Goal: Task Accomplishment & Management: Complete application form

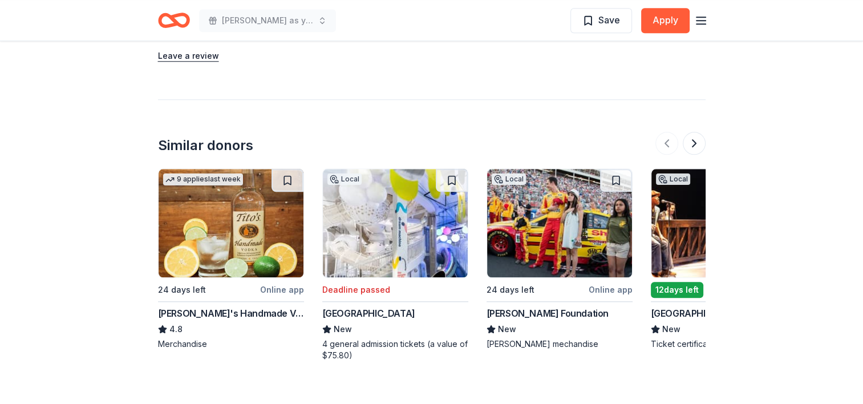
scroll to position [1119, 0]
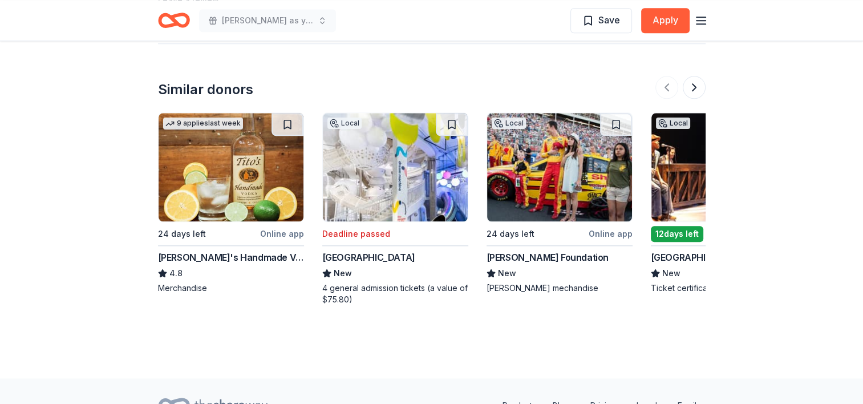
click at [541, 255] on div "Joey Logano Foundation" at bounding box center [547, 257] width 122 height 14
click at [698, 90] on button at bounding box center [693, 87] width 23 height 23
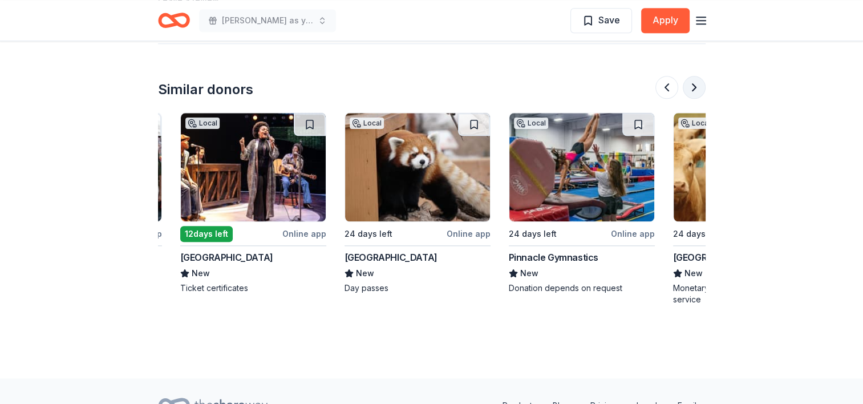
scroll to position [0, 493]
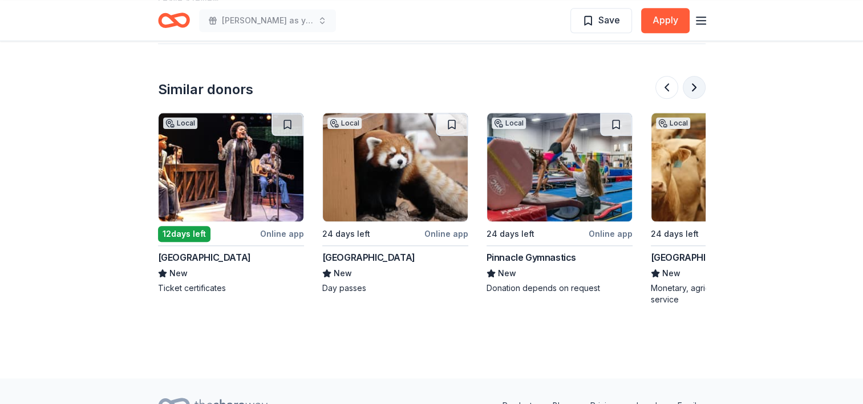
click at [698, 90] on button at bounding box center [693, 87] width 23 height 23
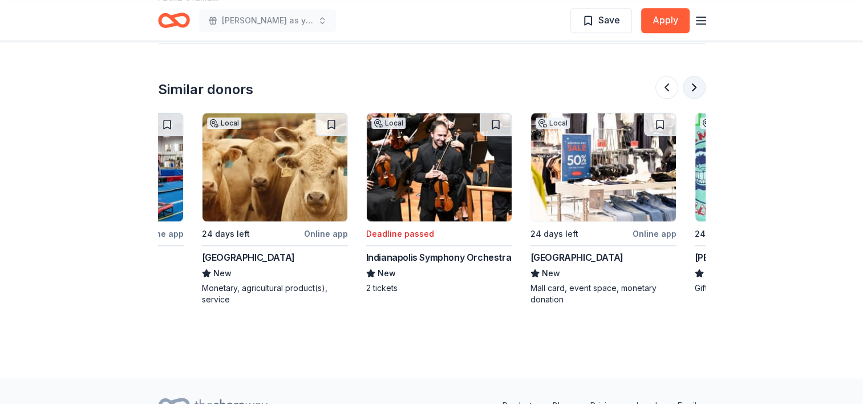
scroll to position [0, 985]
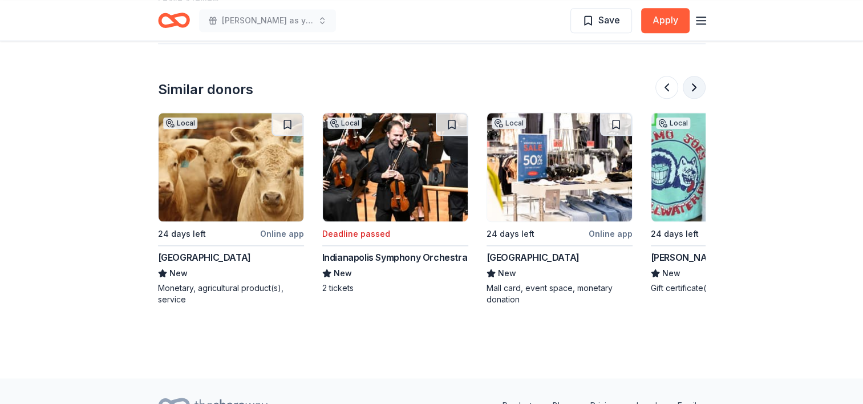
click at [698, 90] on button at bounding box center [693, 87] width 23 height 23
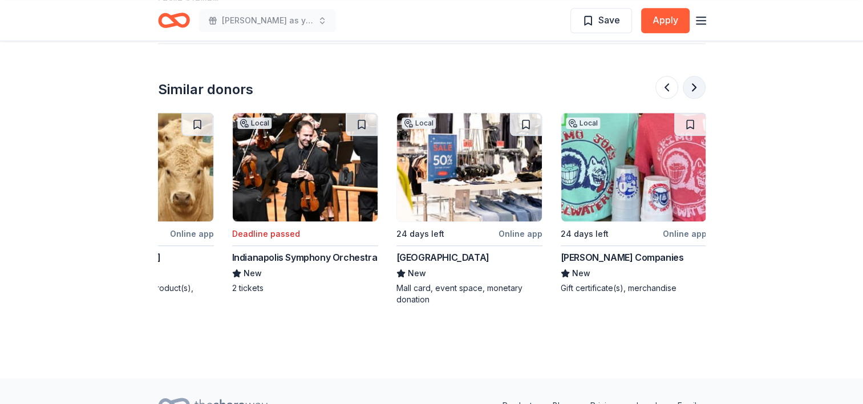
scroll to position [0, 1076]
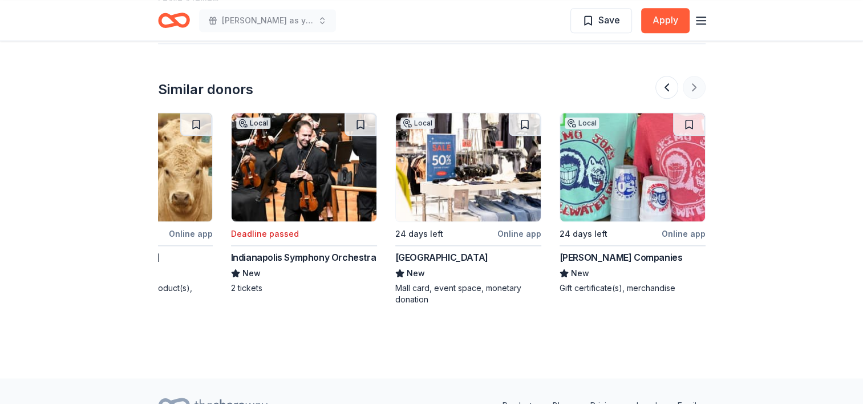
click at [698, 90] on div at bounding box center [680, 87] width 50 height 23
click at [663, 84] on button at bounding box center [666, 87] width 23 height 23
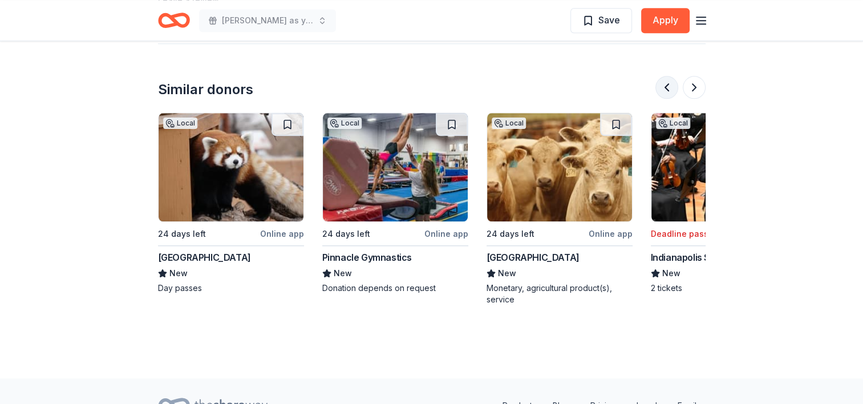
click at [663, 84] on button at bounding box center [666, 87] width 23 height 23
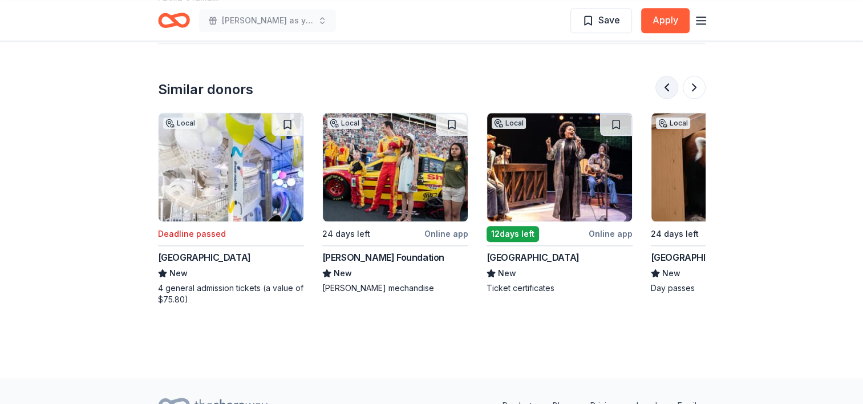
click at [663, 84] on button at bounding box center [666, 87] width 23 height 23
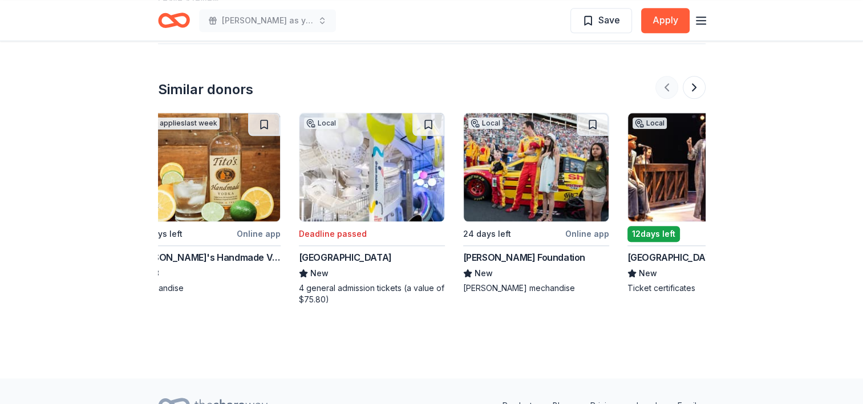
scroll to position [0, 0]
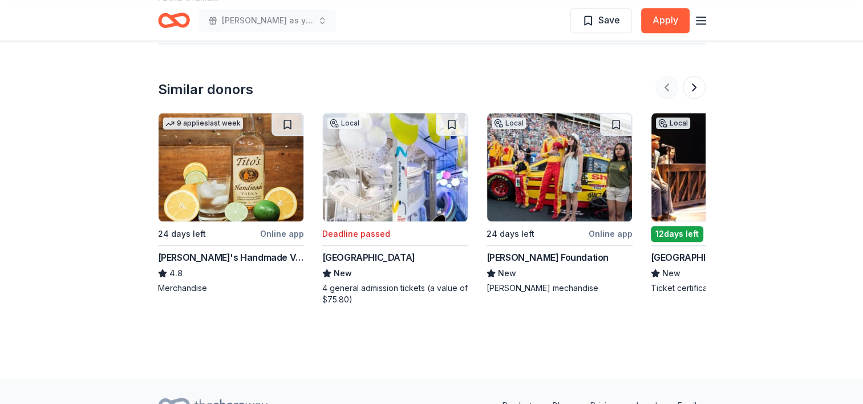
click at [663, 84] on div at bounding box center [680, 87] width 50 height 23
click at [211, 250] on div "Tito's Handmade Vodka" at bounding box center [231, 257] width 146 height 14
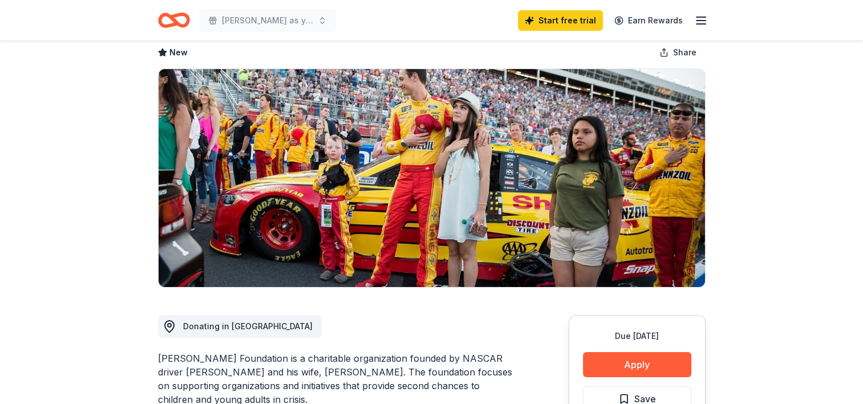
scroll to position [65, 0]
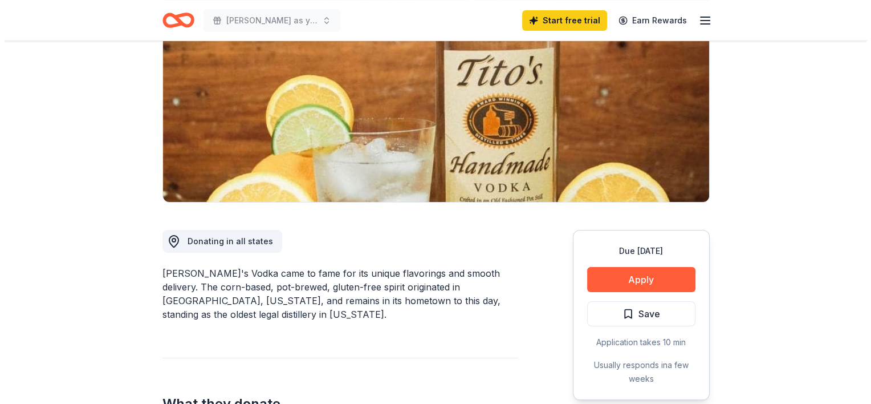
scroll to position [142, 0]
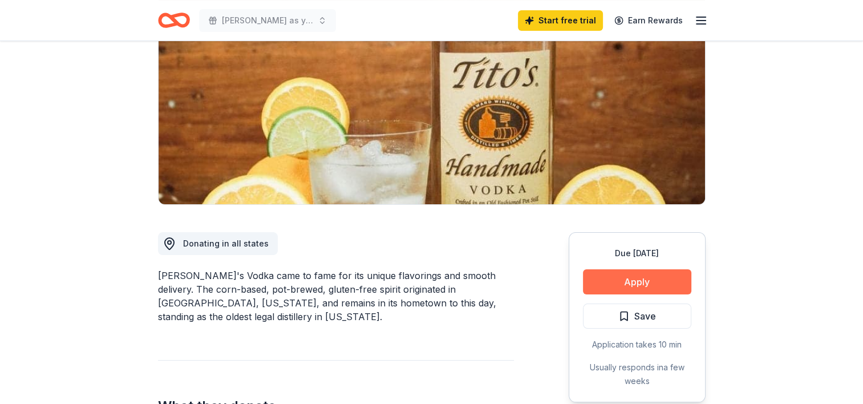
click at [628, 278] on button "Apply" at bounding box center [637, 281] width 108 height 25
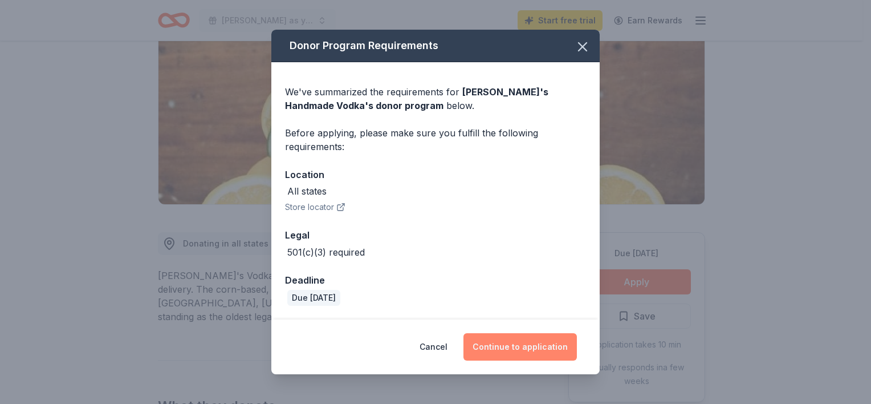
click at [519, 346] on button "Continue to application" at bounding box center [520, 346] width 113 height 27
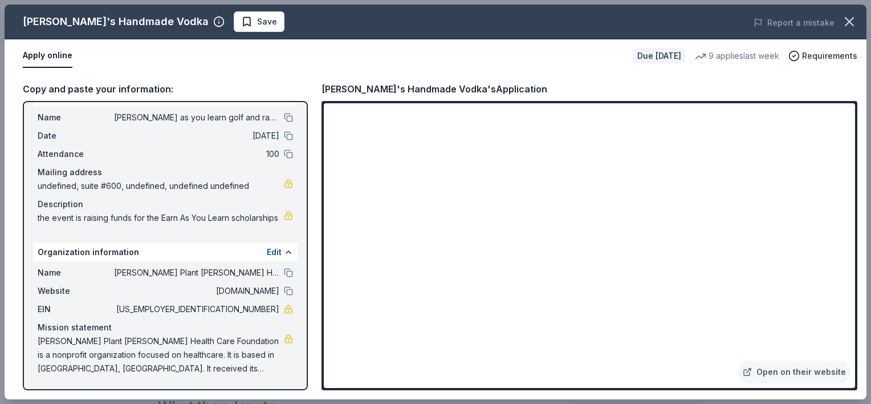
scroll to position [0, 0]
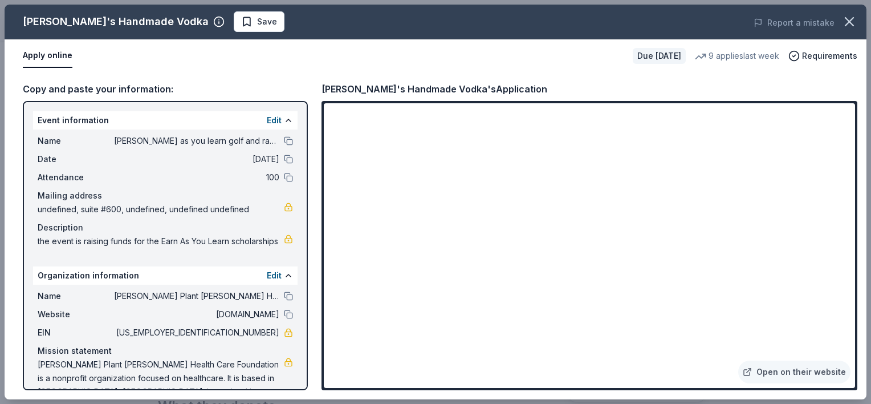
click at [83, 211] on span "undefined, suite #600, undefined, undefined undefined" at bounding box center [161, 209] width 246 height 14
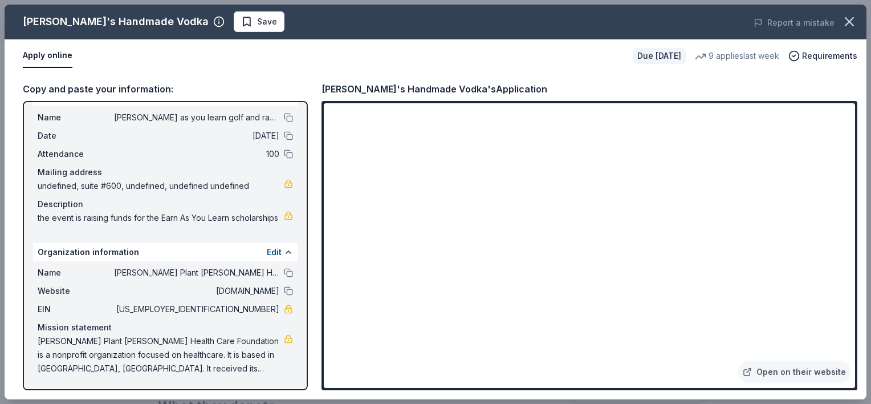
scroll to position [36, 0]
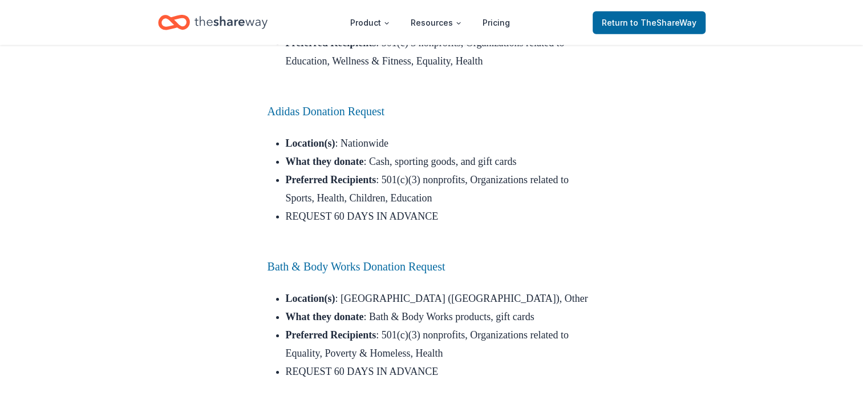
scroll to position [7884, 0]
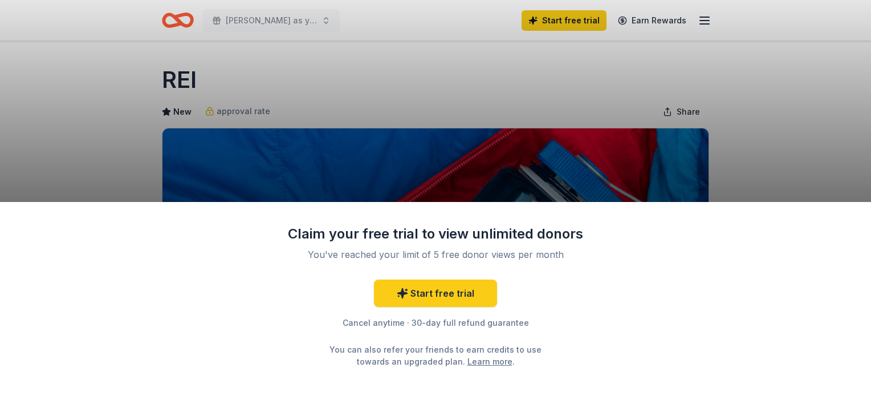
click at [724, 160] on div "Claim your free trial to view unlimited donors You've reached your limit of 5 f…" at bounding box center [435, 202] width 871 height 404
click at [786, 173] on div "Claim your free trial to view unlimited donors You've reached your limit of 5 f…" at bounding box center [435, 202] width 871 height 404
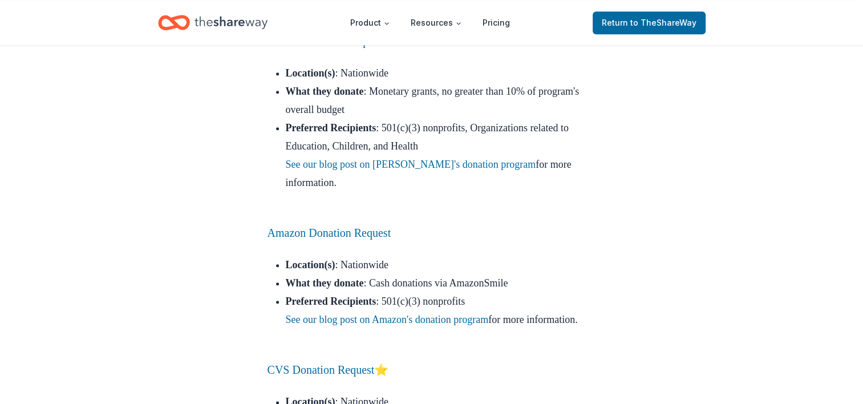
scroll to position [9940, 0]
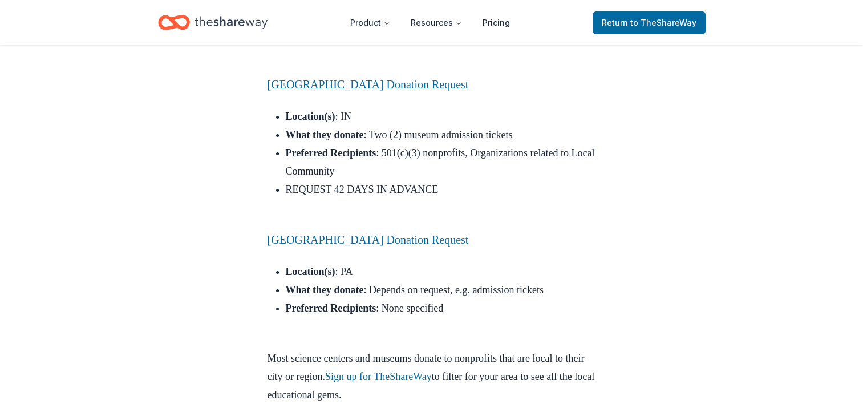
scroll to position [12894, 0]
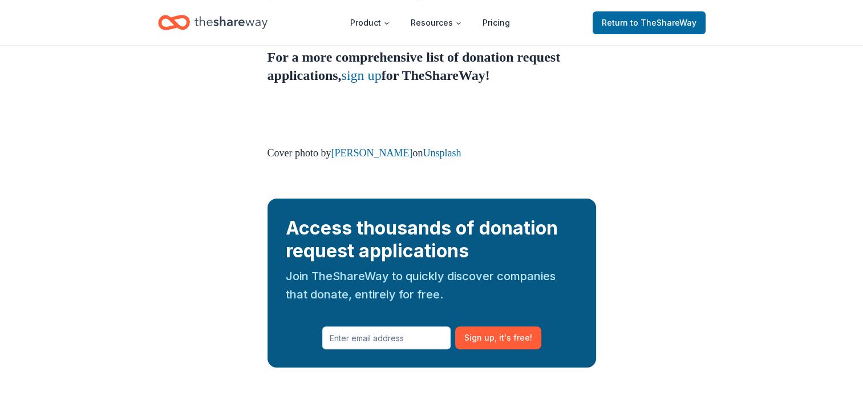
scroll to position [4691, 0]
